Goal: Transaction & Acquisition: Purchase product/service

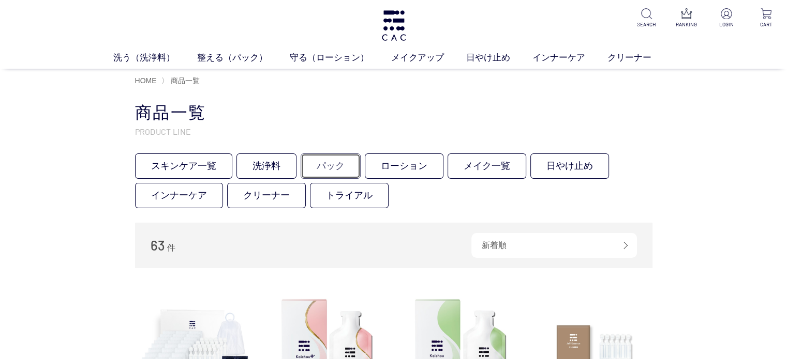
click at [347, 165] on link "パック" at bounding box center [331, 166] width 60 height 25
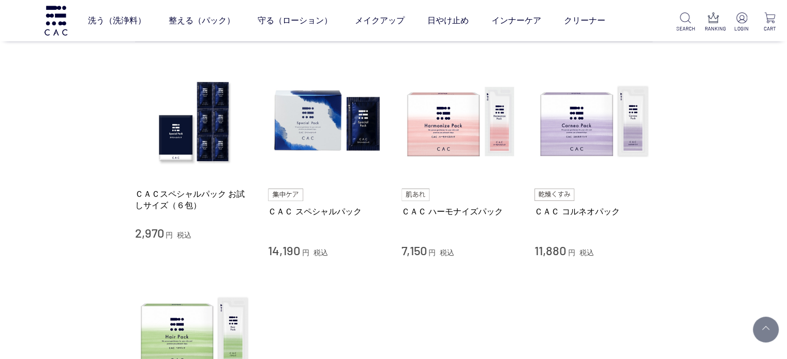
scroll to position [207, 0]
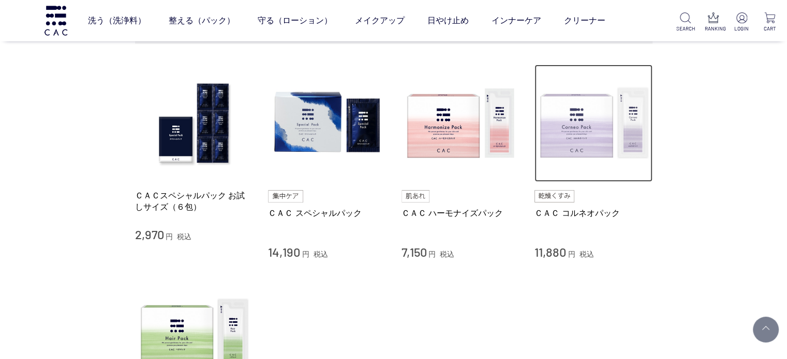
click at [576, 127] on img at bounding box center [593, 124] width 118 height 118
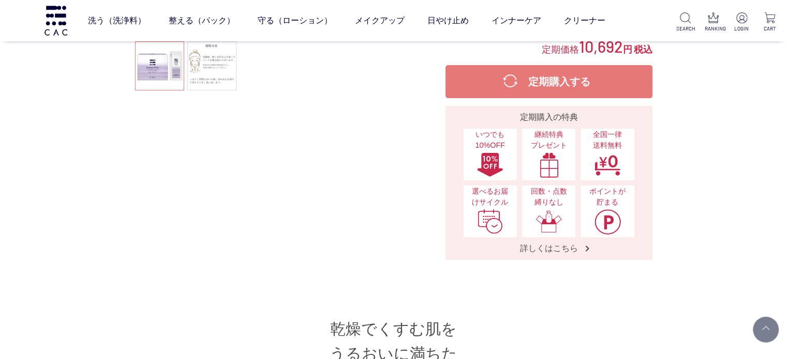
scroll to position [155, 0]
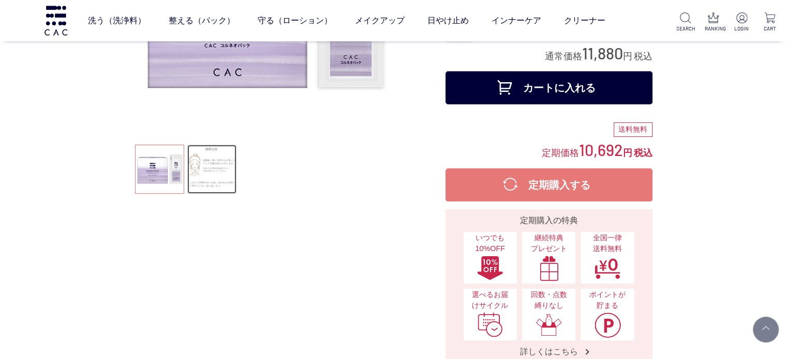
click at [211, 167] on link at bounding box center [211, 169] width 49 height 49
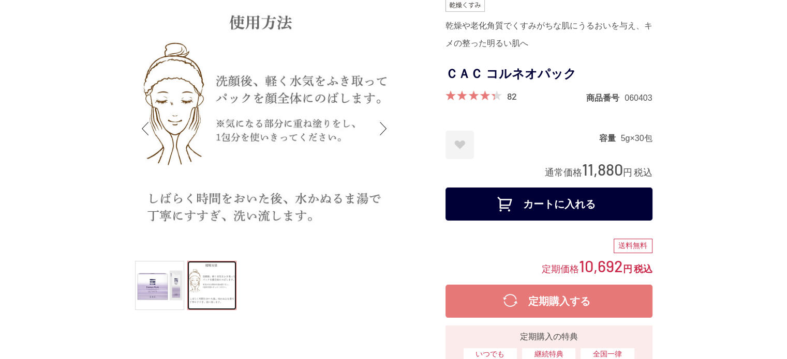
scroll to position [52, 0]
